Goal: Find specific page/section: Find specific page/section

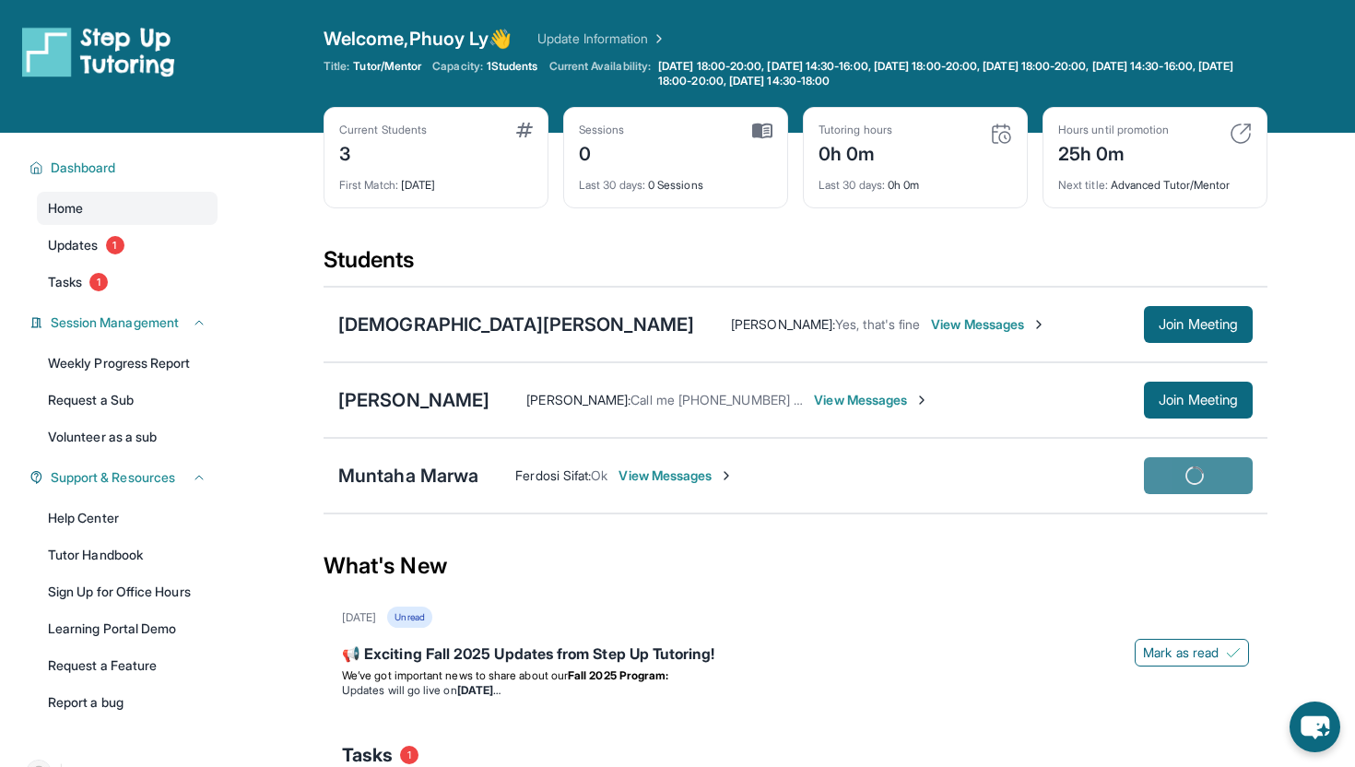
click at [0, 0] on div "Open sidebar Welcome, Phuoy Ly 👋 Update Information Title: Tutor/Mentor Capacit…" at bounding box center [677, 477] width 1355 height 954
click at [435, 477] on div "Muntaha Marwa" at bounding box center [408, 476] width 140 height 26
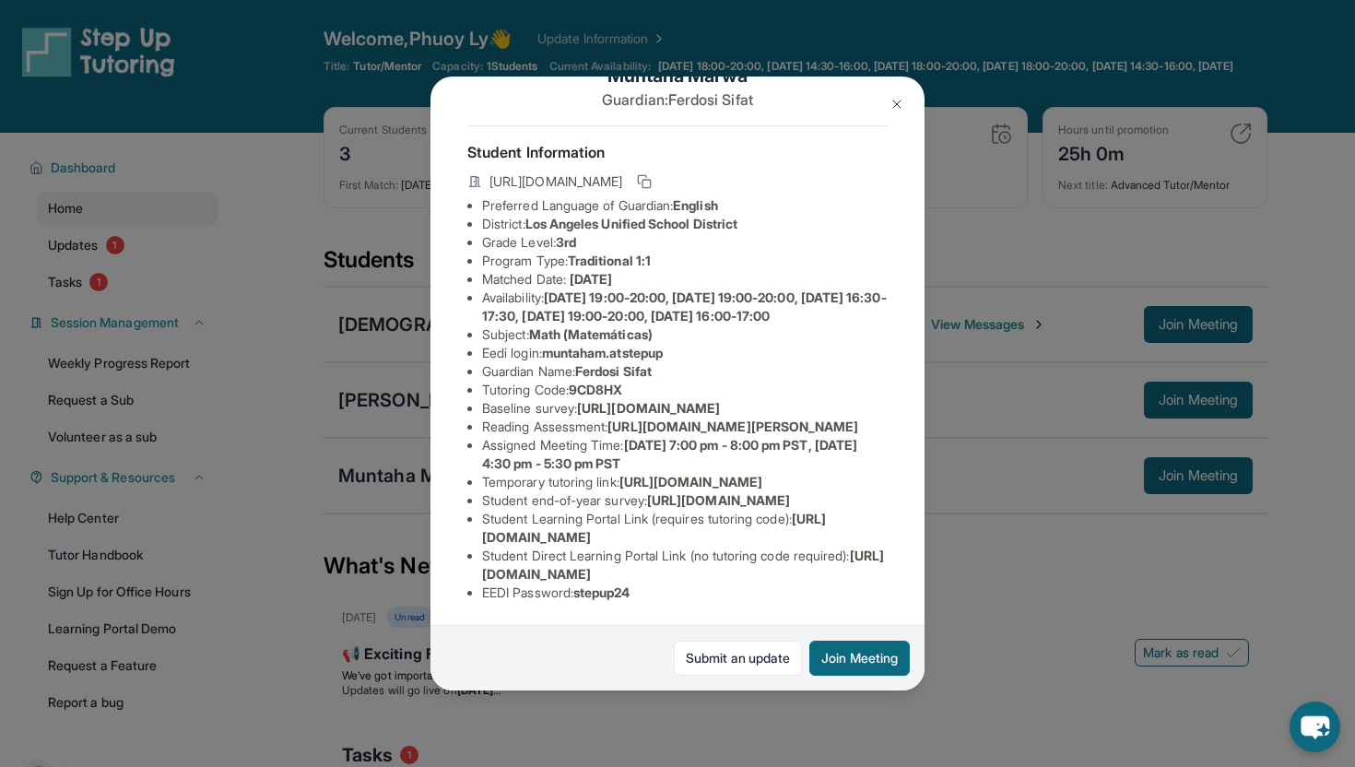
scroll to position [213, 0]
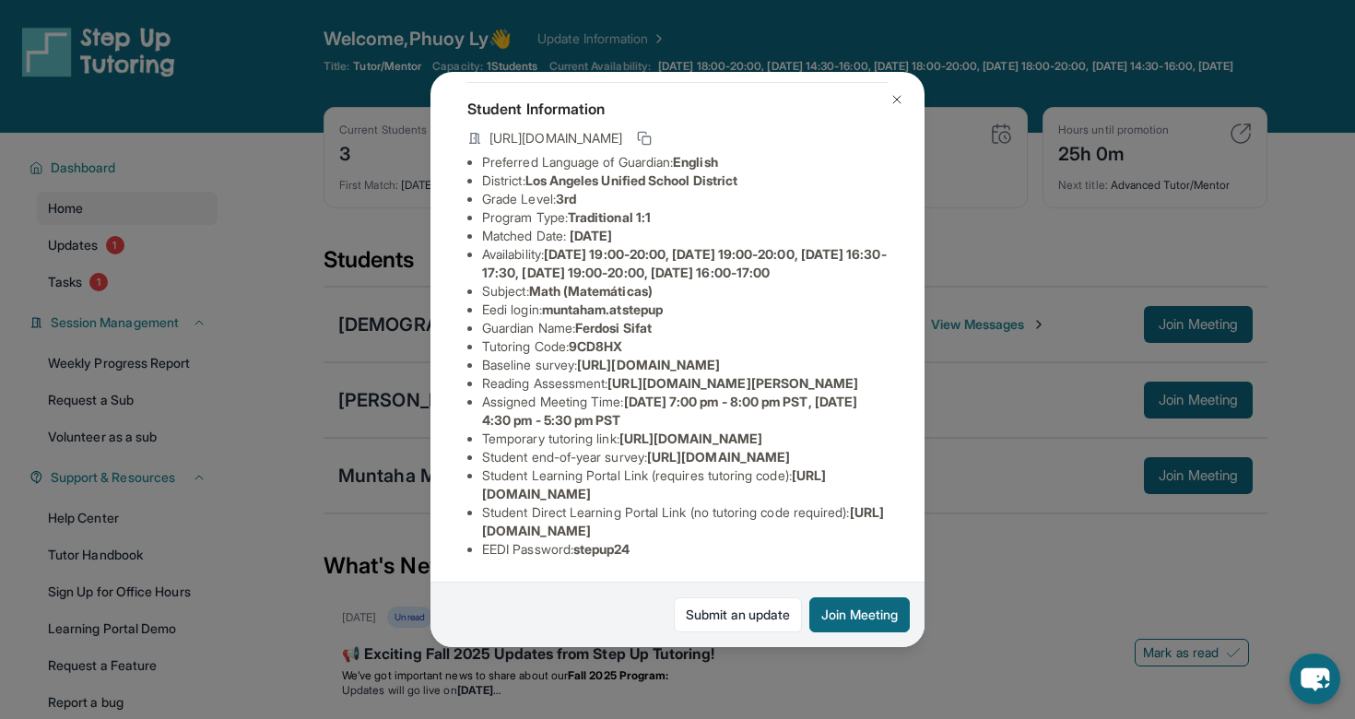
click at [1009, 468] on div "Muntaha Marwa Guardian: [PERSON_NAME] Student Information [URL][DOMAIN_NAME] Pr…" at bounding box center [677, 359] width 1355 height 719
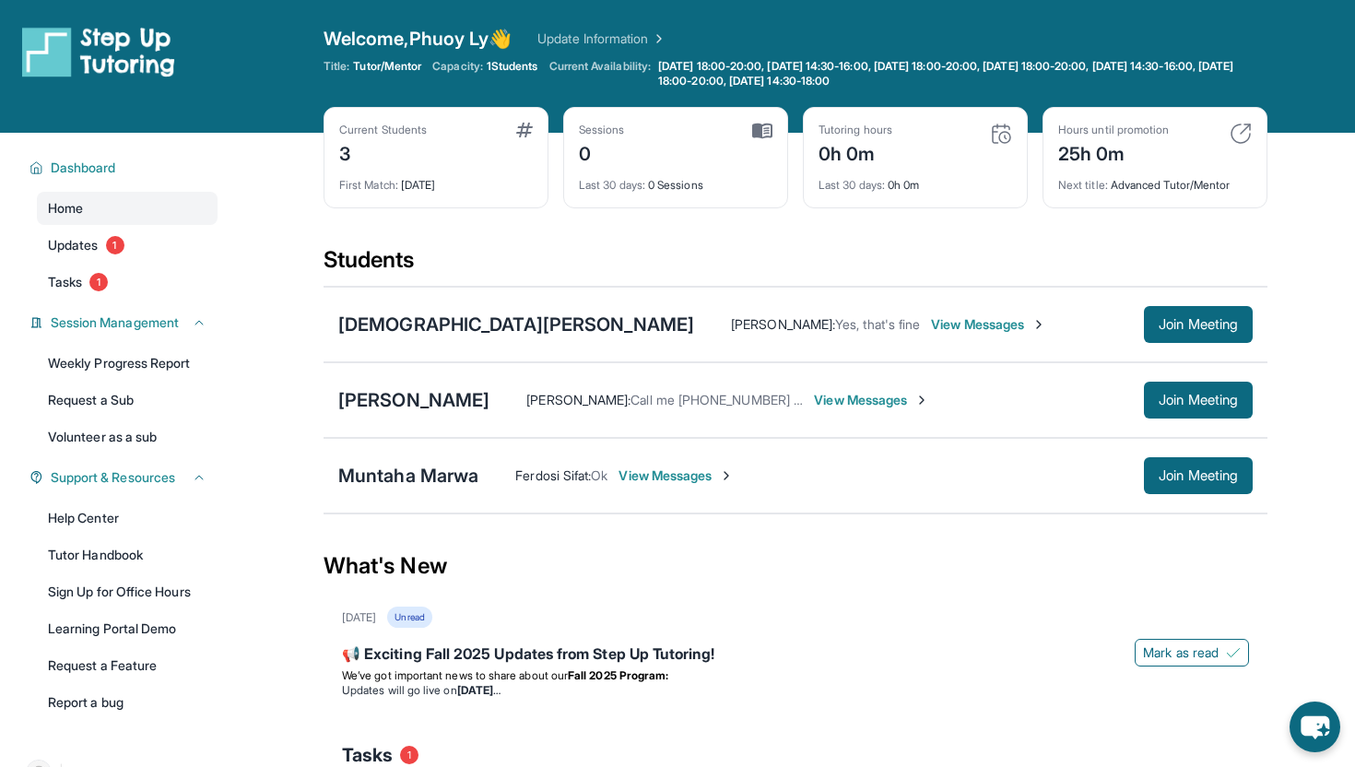
click at [884, 486] on div "Ferdosi Sifat : Ok View Messages Join Meeting" at bounding box center [866, 475] width 775 height 37
click at [707, 479] on span "View Messages" at bounding box center [676, 476] width 115 height 18
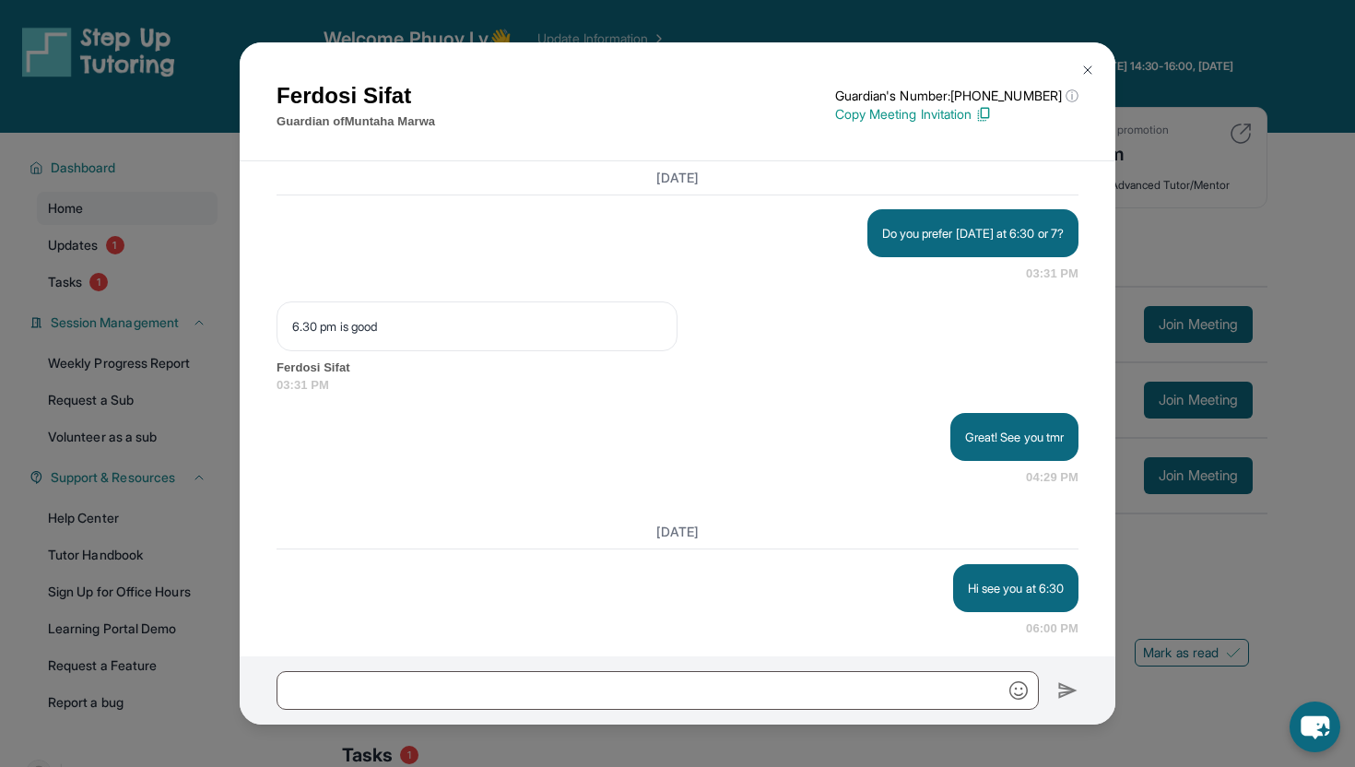
scroll to position [4153, 0]
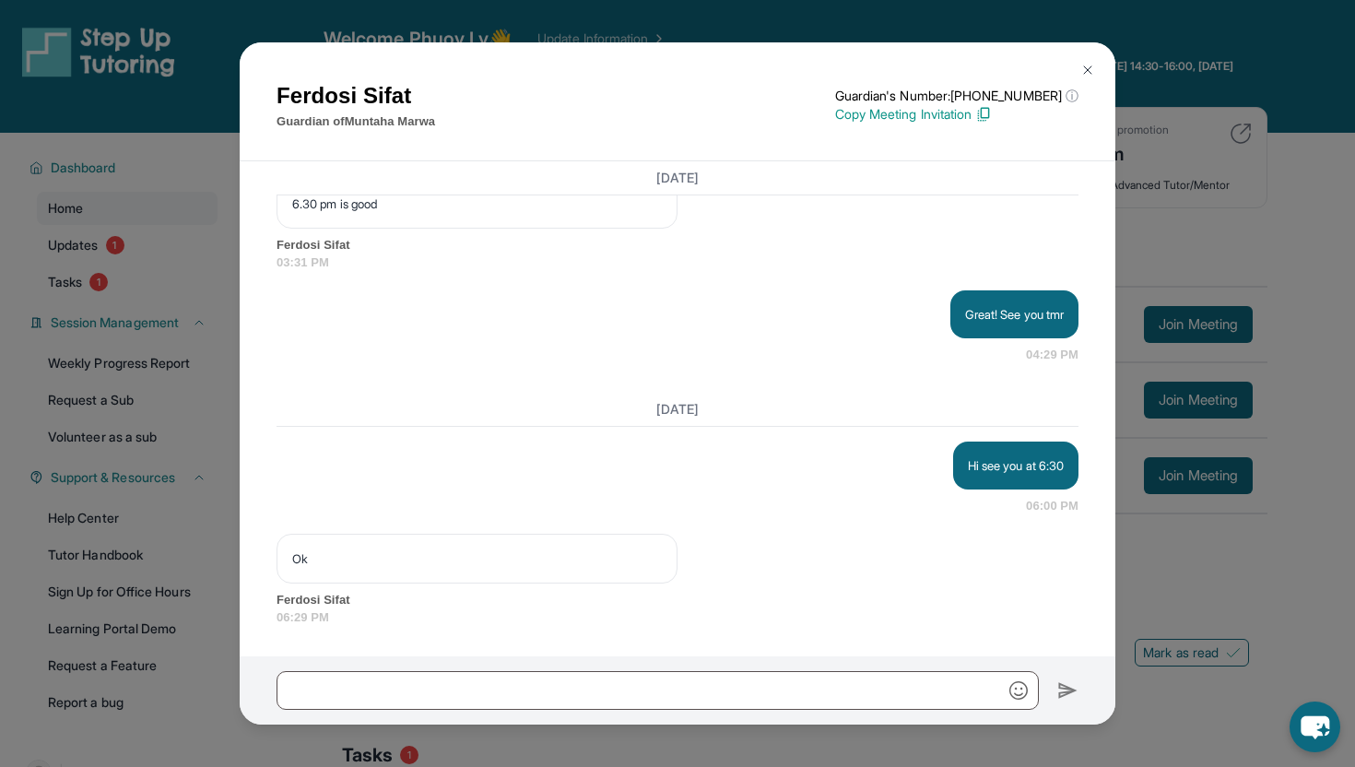
click at [1217, 176] on div "[PERSON_NAME] Guardian of [PERSON_NAME] Guardian's Number: [PHONE_NUMBER] ⓘ Thi…" at bounding box center [677, 383] width 1355 height 767
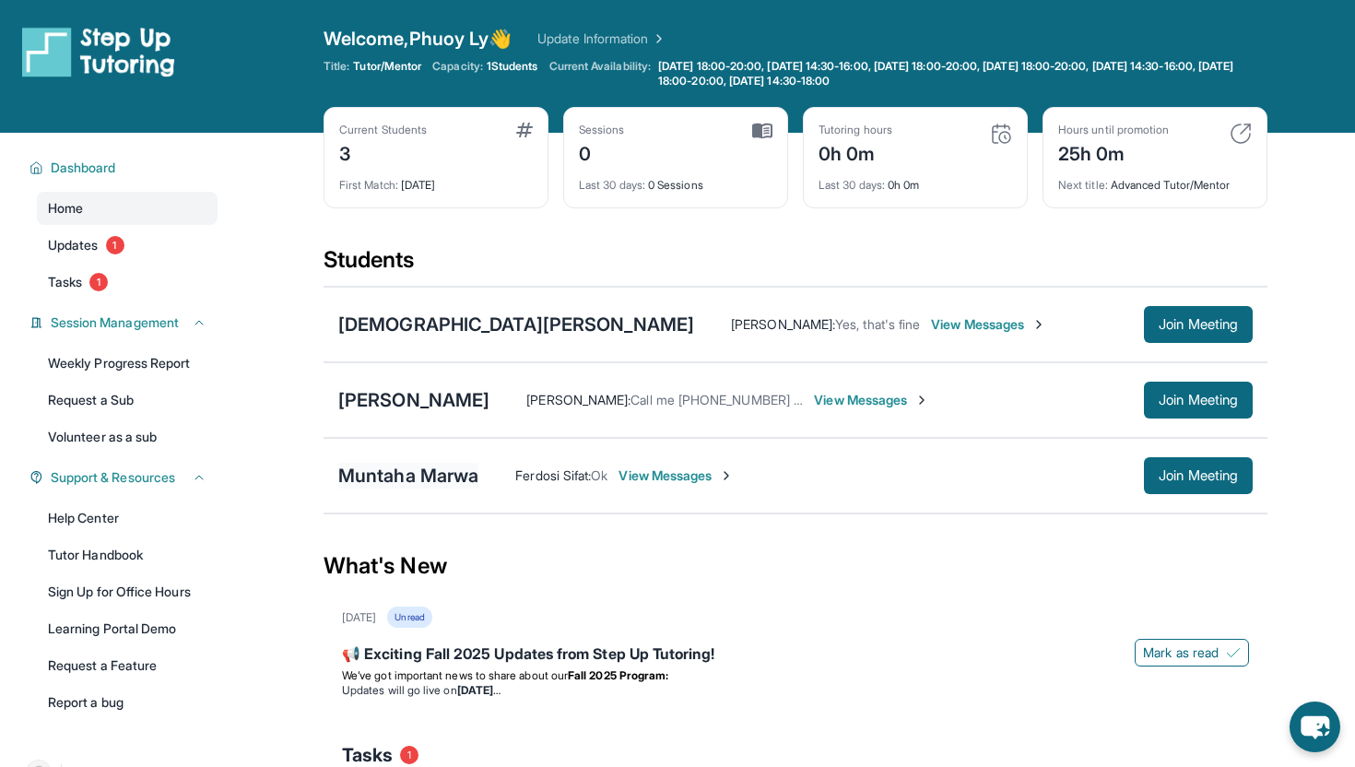
click at [386, 479] on div "Muntaha Marwa" at bounding box center [408, 476] width 140 height 26
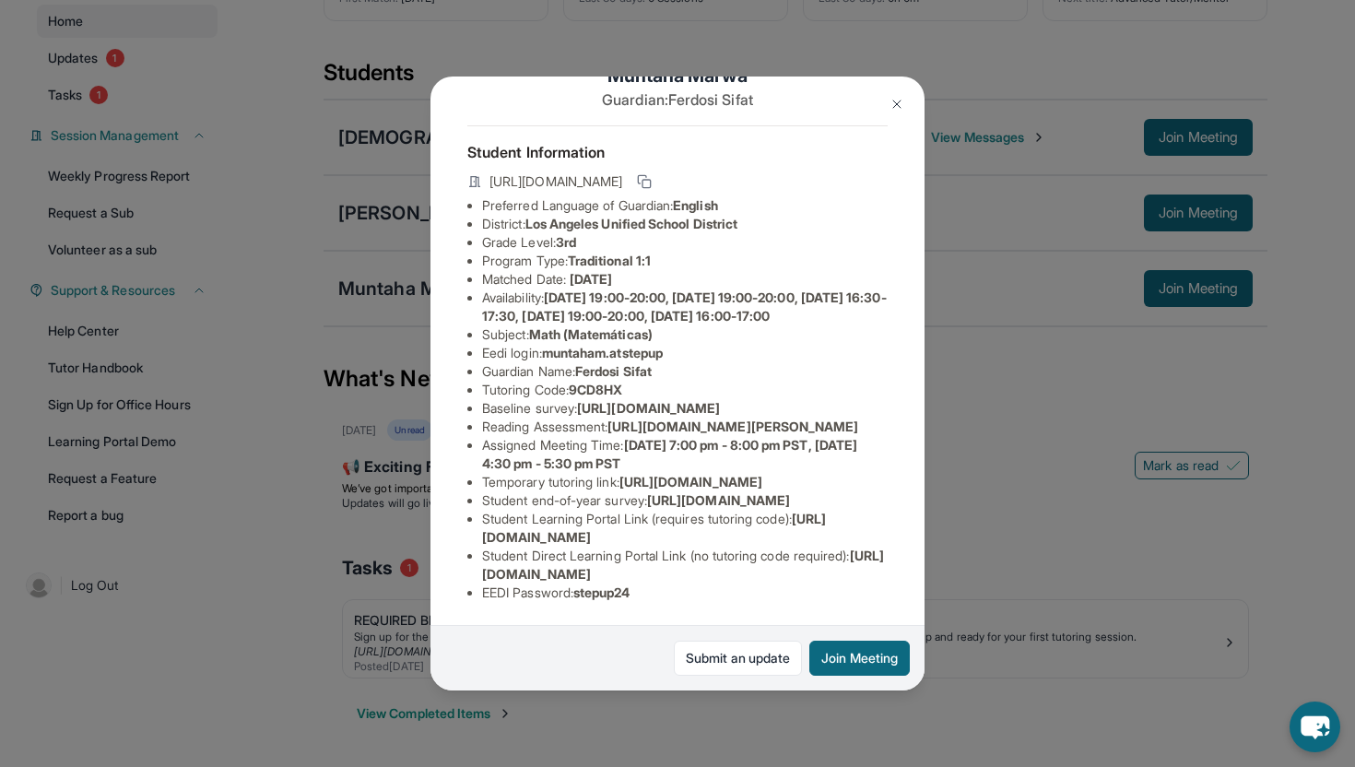
scroll to position [228, 663]
drag, startPoint x: 485, startPoint y: 268, endPoint x: 947, endPoint y: 297, distance: 462.9
click at [947, 297] on div "Muntaha Marwa Guardian: [PERSON_NAME] Student Information [URL][DOMAIN_NAME] Pr…" at bounding box center [677, 383] width 1355 height 767
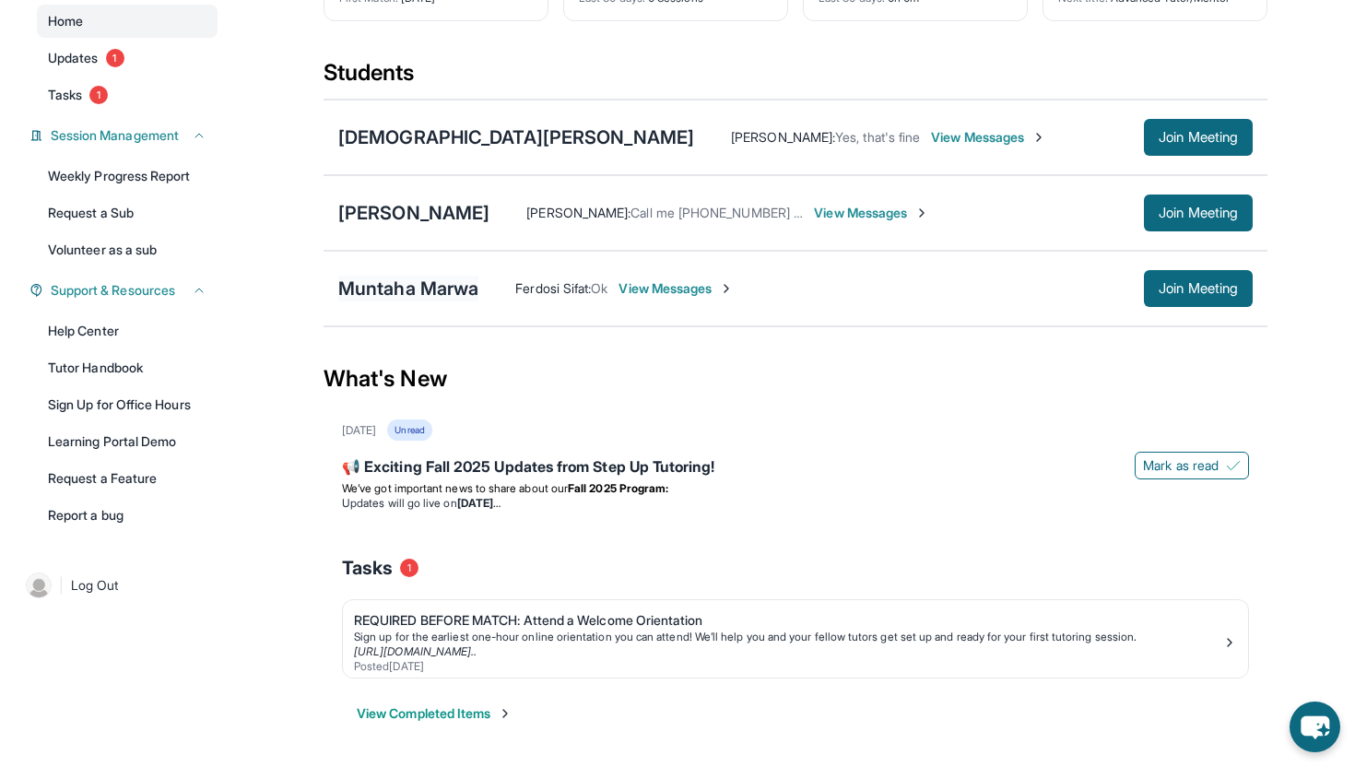
click at [411, 286] on div "Muntaha Marwa" at bounding box center [408, 289] width 140 height 26
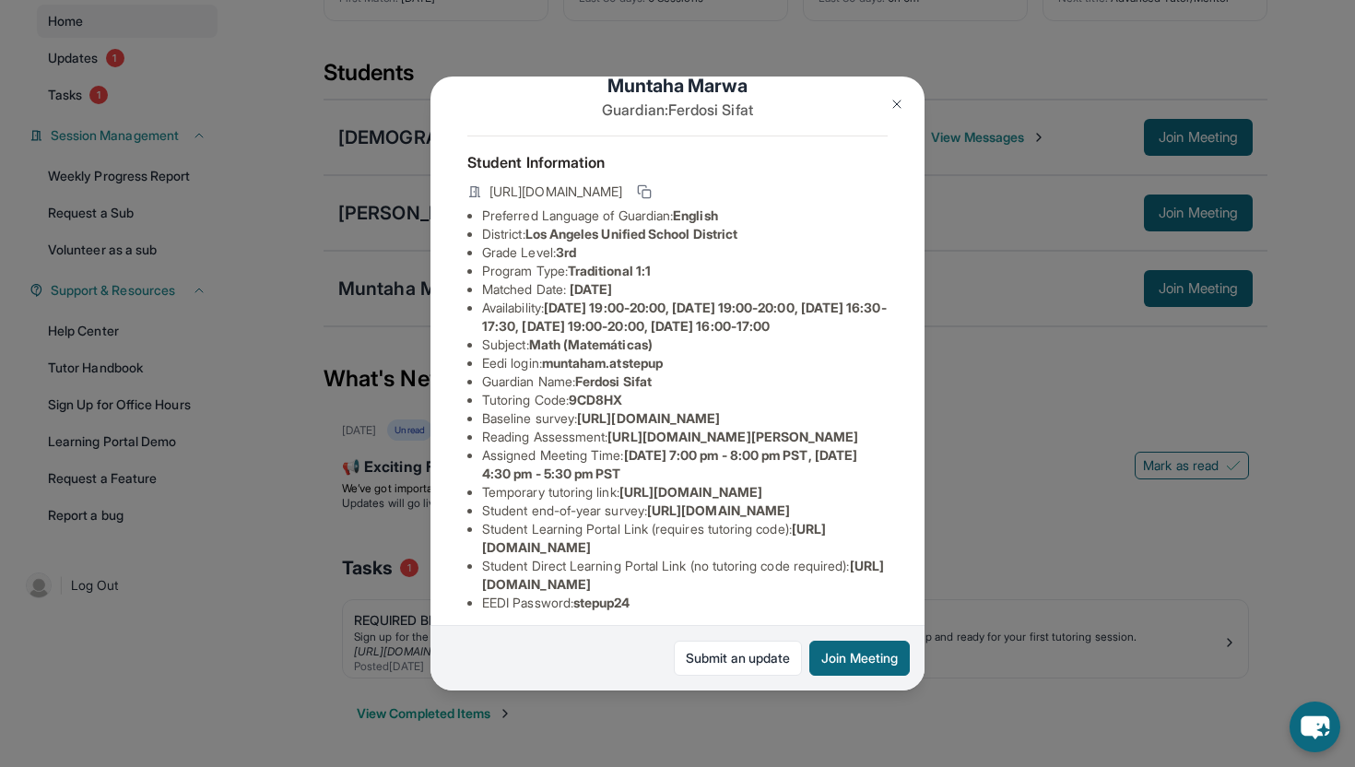
scroll to position [41, 663]
drag, startPoint x: 486, startPoint y: 457, endPoint x: 828, endPoint y: 485, distance: 343.2
click at [828, 485] on div "Muntaha Marwa Guardian: [PERSON_NAME] Student Information [URL][DOMAIN_NAME] Pr…" at bounding box center [678, 384] width 494 height 614
copy span "[URL][DOMAIN_NAME]"
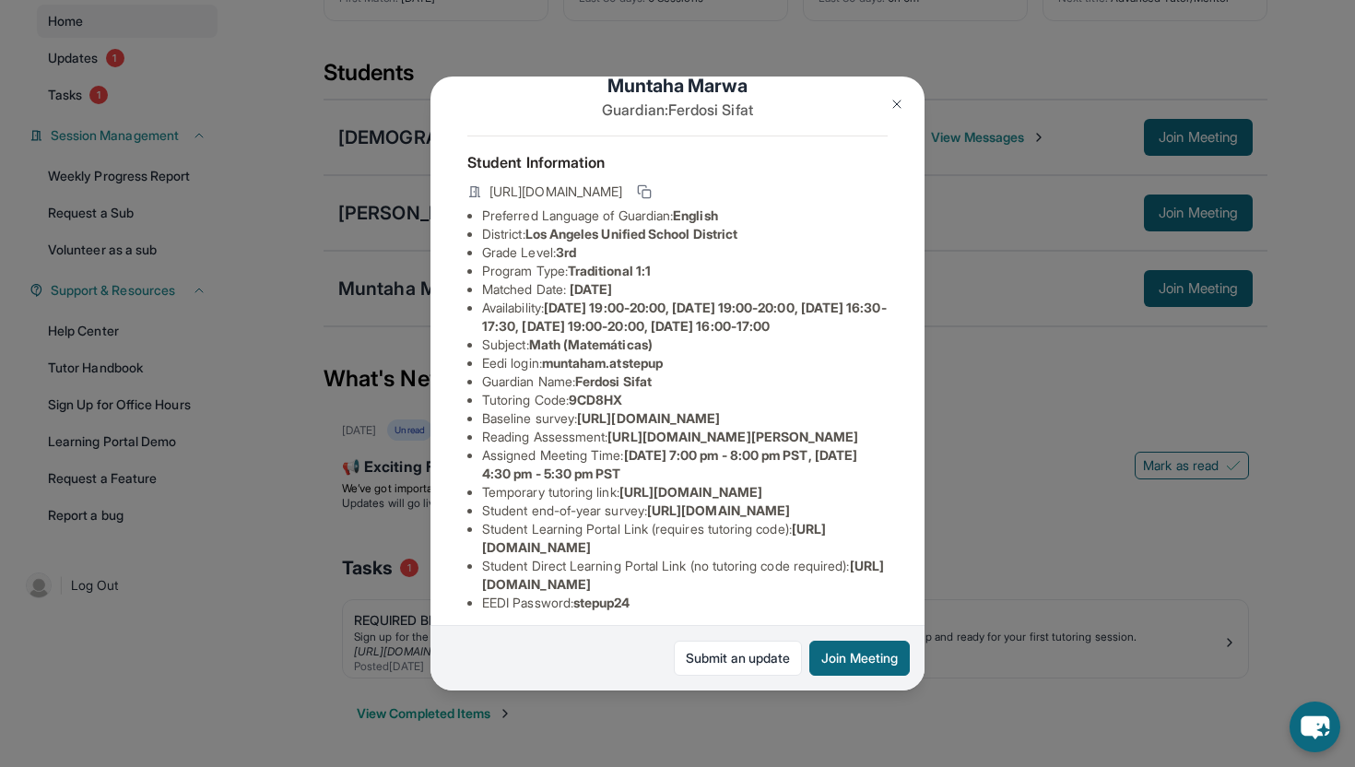
click at [333, 364] on div "Muntaha Marwa Guardian: [PERSON_NAME] Student Information [URL][DOMAIN_NAME] Pr…" at bounding box center [677, 383] width 1355 height 767
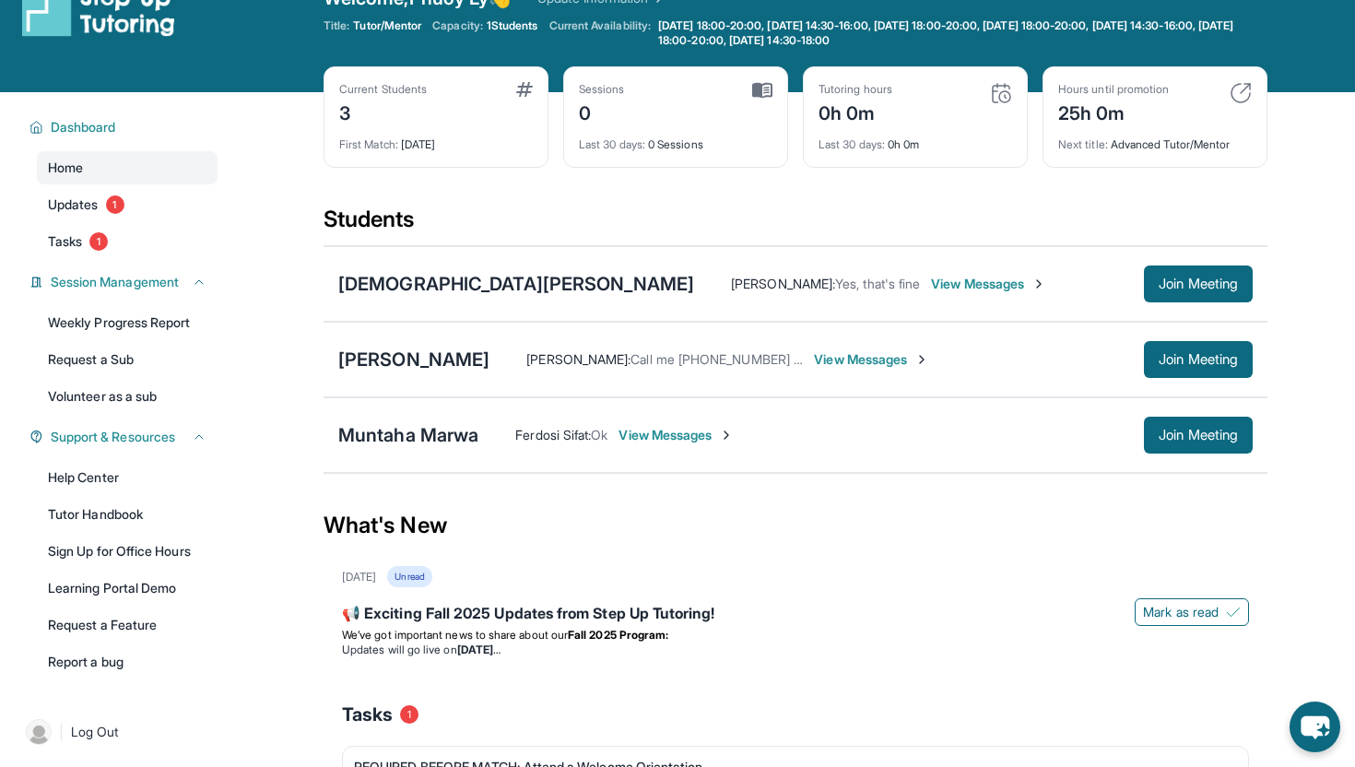
scroll to position [21, 0]
